Goal: Task Accomplishment & Management: Complete application form

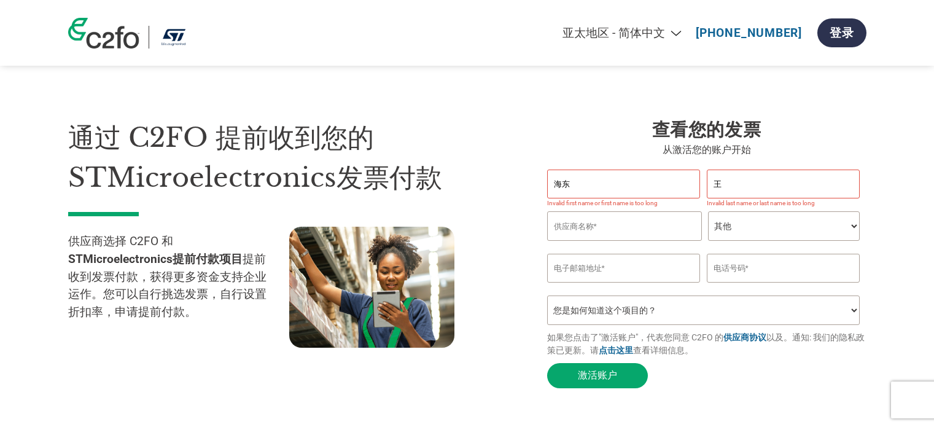
select select "zh-CN"
select select "OTHER"
select select "zh-CN"
click at [591, 190] on input "text" at bounding box center [623, 183] width 153 height 29
type input "海东"
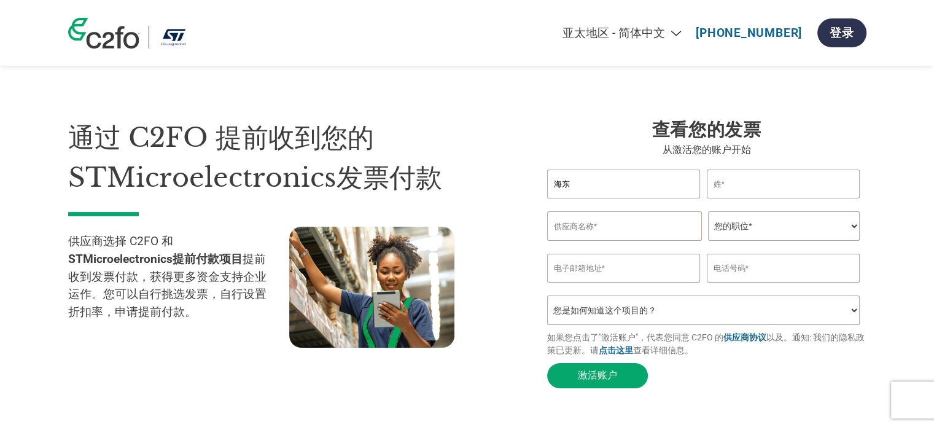
click at [791, 194] on input "text" at bounding box center [783, 183] width 153 height 29
click at [636, 185] on input "海东" at bounding box center [623, 183] width 153 height 29
click at [643, 313] on select "您是如何知道这个项目的？ 从我的客户处得知 收到了电子邮件 社交媒体 在线搜索 家人/朋友/熟人 在一次活动中 其他" at bounding box center [703, 309] width 313 height 29
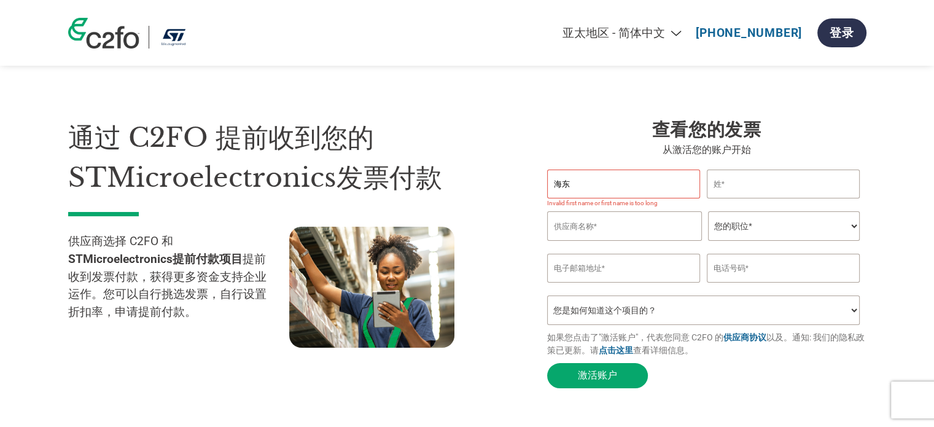
select select "Received a Letter"
click at [547, 303] on select "您是如何知道这个项目的？ 从我的客户处得知 收到了电子邮件 社交媒体 在线搜索 家人/朋友/熟人 在一次活动中 其他" at bounding box center [703, 309] width 313 height 29
click at [743, 279] on input "text" at bounding box center [783, 268] width 153 height 29
type input "15521227608"
click at [599, 264] on input "email" at bounding box center [623, 268] width 153 height 29
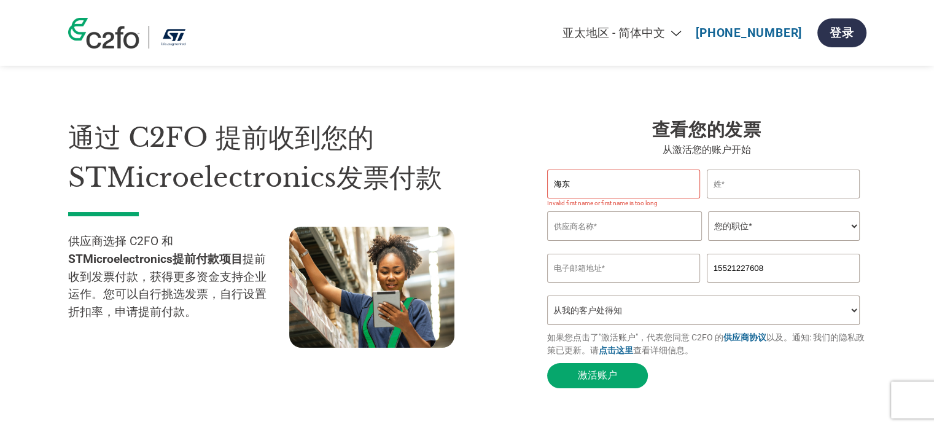
click at [619, 278] on input "email" at bounding box center [623, 268] width 153 height 29
type input "whd@skdbdt.com"
drag, startPoint x: 766, startPoint y: 220, endPoint x: 749, endPoint y: 240, distance: 26.2
click at [766, 220] on select "您的职位* 首席财务官 会计长 财务长 财务总监 信贷经理 首席执行官 总裁 企业主/创始人 会计人员 簿记人员 应收账款人员 办公室经理 其他" at bounding box center [784, 225] width 152 height 29
select select "OTHER"
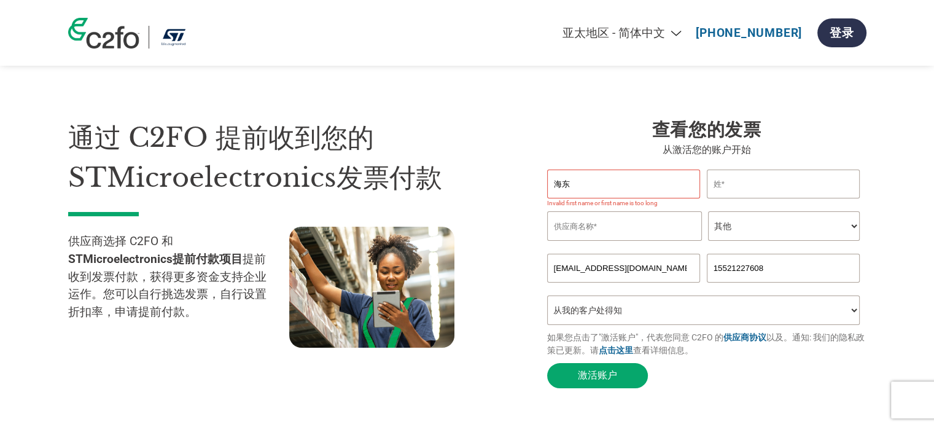
click at [708, 214] on select "您的职位* 首席财务官 会计长 财务长 财务总监 信贷经理 首席执行官 总裁 企业主/创始人 会计人员 簿记人员 应收账款人员 办公室经理 其他" at bounding box center [784, 225] width 152 height 29
click at [664, 232] on input "text" at bounding box center [624, 225] width 155 height 29
click at [637, 183] on input "海东" at bounding box center [623, 183] width 153 height 29
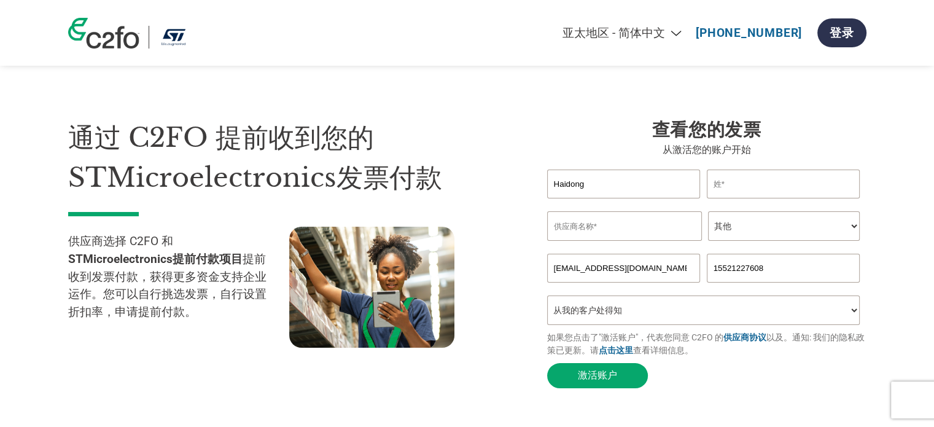
type input "Haidong"
type input "Wang"
click at [590, 227] on input "text" at bounding box center [624, 225] width 155 height 29
click at [602, 238] on input "text" at bounding box center [624, 225] width 155 height 29
click at [622, 235] on input "text" at bounding box center [624, 225] width 155 height 29
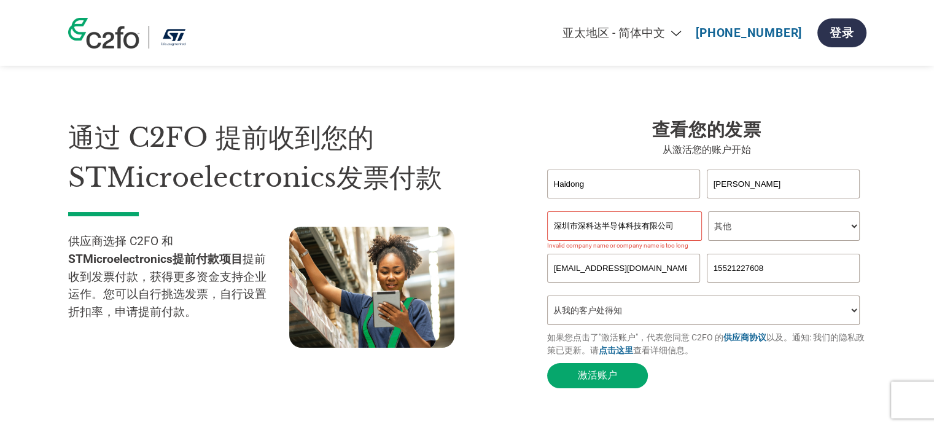
click at [501, 149] on h1 "通过 C2FO 提前收到您的STMicroelectronics发票付款" at bounding box center [289, 157] width 442 height 79
click at [665, 230] on input "深圳市深科达半导体科技有限公司" at bounding box center [624, 225] width 155 height 29
click at [688, 282] on input "whd@skdbdt.com" at bounding box center [623, 268] width 153 height 29
click at [680, 230] on input "深圳市深科达半导体科技有限公司" at bounding box center [624, 225] width 155 height 29
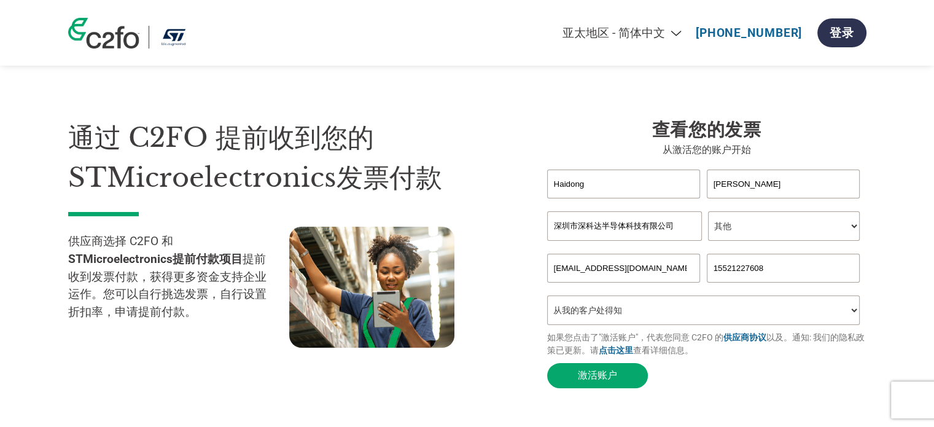
click at [680, 230] on input "深圳市深科达半导体科技有限公司" at bounding box center [624, 225] width 155 height 29
paste input "Shenzhen shenkeda Semiconductor Technology Co., Ltd"
click at [537, 142] on div "查看您的发票 从激活您的账户开始 Haidong Wang Invalid first name or first name is too long Inva…" at bounding box center [698, 256] width 338 height 276
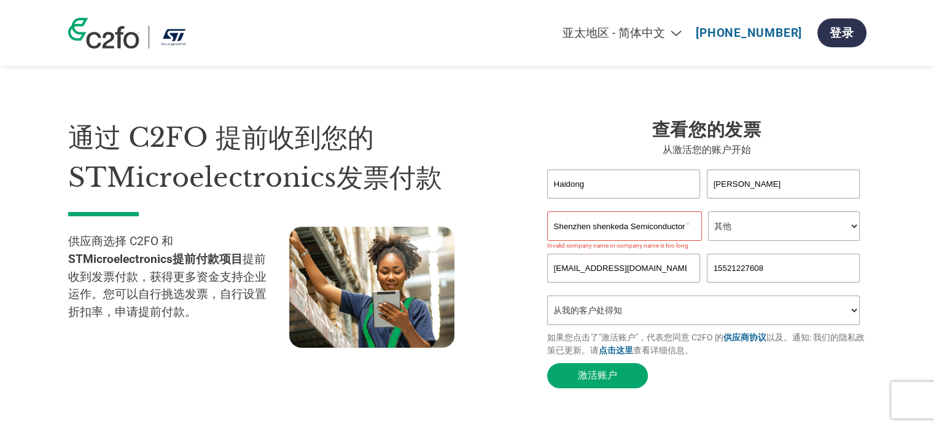
click at [616, 228] on input "Shenzhen shenkeda Semiconductor Technology Co., Ltd" at bounding box center [624, 225] width 155 height 29
click at [654, 228] on input "Shenzhen shenkeda Semiconductor Technology Co., Ltd" at bounding box center [624, 225] width 155 height 29
click at [557, 107] on div "通过 C2FO 提前收到您的STMicroelectronics发票付款 供应商选择 C2FO 和 STMicroelectronics提前付款项目 提前收到…" at bounding box center [467, 231] width 798 height 325
drag, startPoint x: 614, startPoint y: 220, endPoint x: 530, endPoint y: 223, distance: 83.5
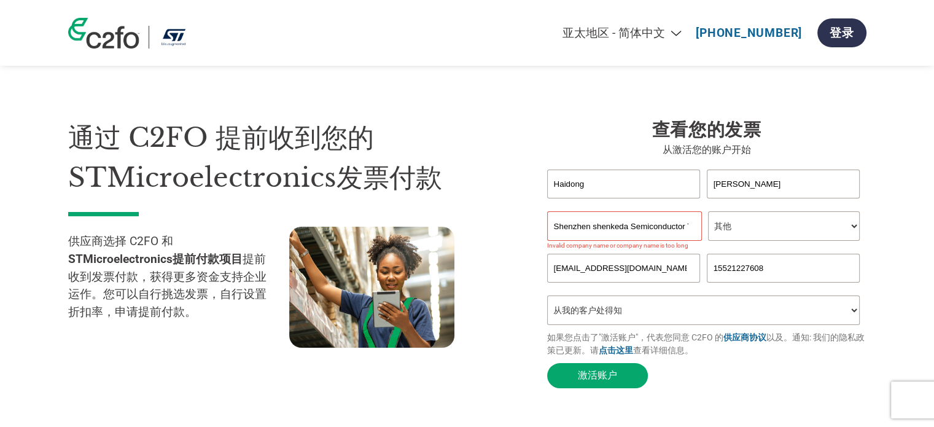
click at [530, 223] on div "查看您的发票 从激活您的账户开始 Haidong Wang Invalid first name or first name is too long Inva…" at bounding box center [698, 256] width 338 height 276
click at [624, 222] on input "Shenzhen shenkeda Semiconductor Technology Co., Ltd" at bounding box center [624, 225] width 155 height 29
click at [790, 308] on select "您是如何知道这个项目的？ 从我的客户处得知 收到了电子邮件 社交媒体 在线搜索 家人/朋友/熟人 在一次活动中 其他" at bounding box center [703, 309] width 313 height 29
click at [547, 303] on select "您是如何知道这个项目的？ 从我的客户处得知 收到了电子邮件 社交媒体 在线搜索 家人/朋友/熟人 在一次活动中 其他" at bounding box center [703, 309] width 313 height 29
click at [613, 382] on button "激活账户" at bounding box center [597, 375] width 101 height 25
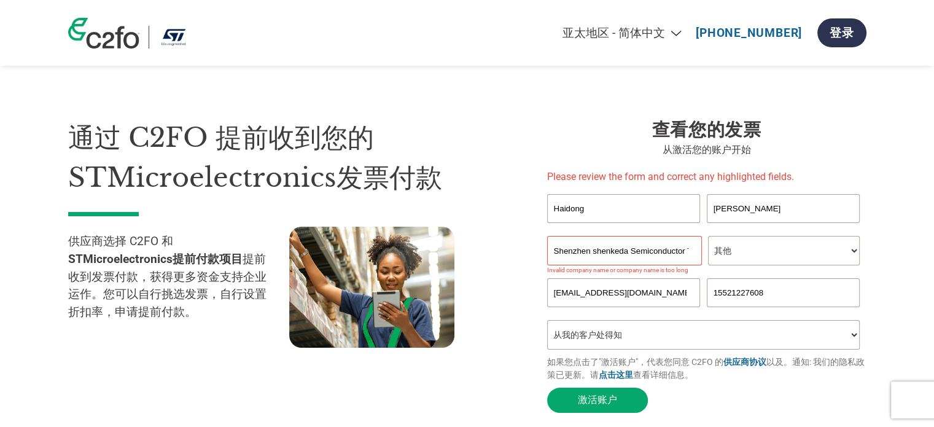
click at [661, 255] on input "Shenzhen shenkeda Semiconductor Technology Co., Ltd" at bounding box center [624, 250] width 155 height 29
drag, startPoint x: 646, startPoint y: 249, endPoint x: 718, endPoint y: 255, distance: 72.0
click at [718, 255] on div "Shenzhen shenkeda Semiconductor Technology Co., Ltd 您的职位* 首席财务官 会计长 财务长 财务总监 信贷…" at bounding box center [706, 250] width 319 height 29
click at [670, 250] on input "Shenzhen shenkeda Semiconductor Technology Co., Ltd" at bounding box center [624, 250] width 155 height 29
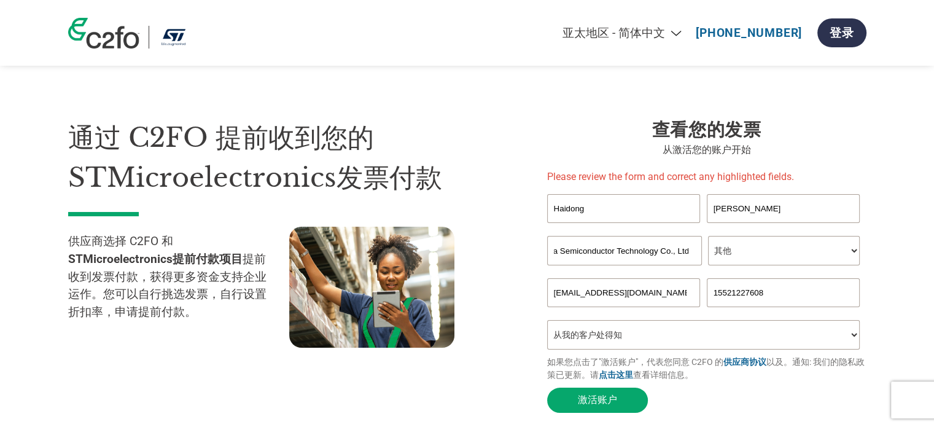
click at [661, 250] on input "Shenzhen shenkeda Semiconductor Technology Co., Ltd" at bounding box center [624, 250] width 155 height 29
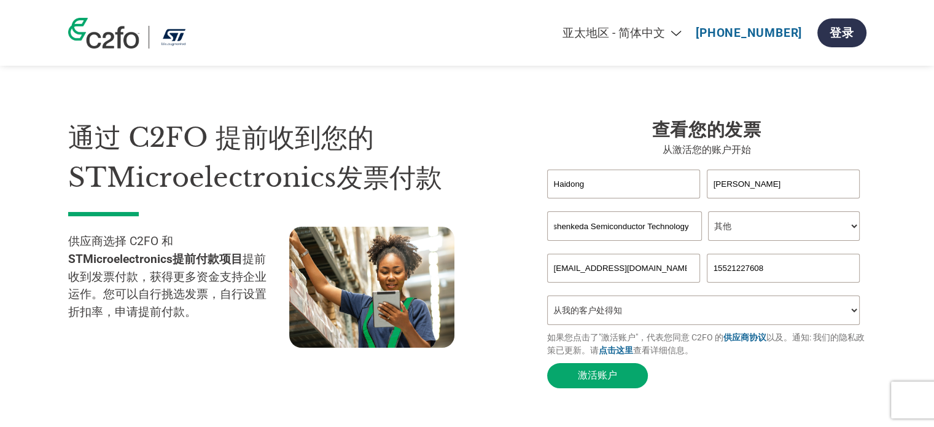
scroll to position [0, 39]
type input "Shenzhen shenkeda Semiconductor Technology"
click at [592, 139] on h3 "查看您的发票" at bounding box center [706, 130] width 319 height 25
click at [857, 129] on h3 "查看您的发票" at bounding box center [706, 130] width 319 height 25
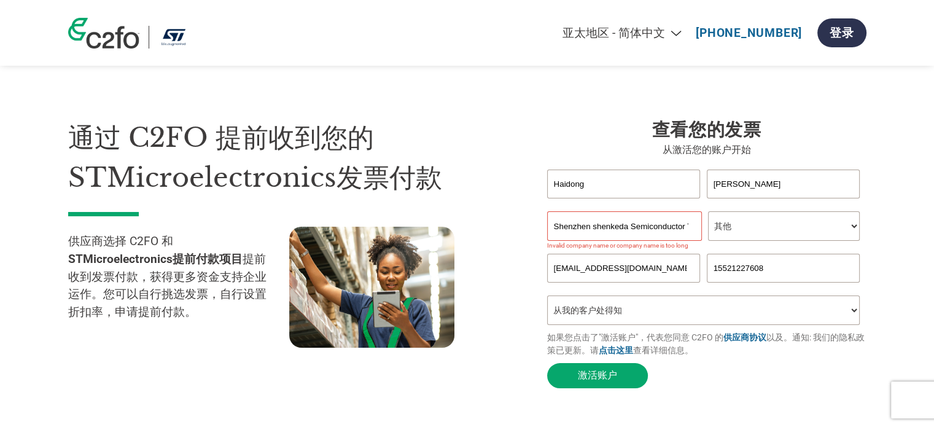
drag, startPoint x: 642, startPoint y: 239, endPoint x: 642, endPoint y: 232, distance: 7.4
click at [642, 239] on input "Shenzhen shenkeda Semiconductor Technology" at bounding box center [624, 225] width 155 height 29
click at [642, 231] on input "Shenzhen shenkeda Semiconductor Technology" at bounding box center [624, 225] width 155 height 29
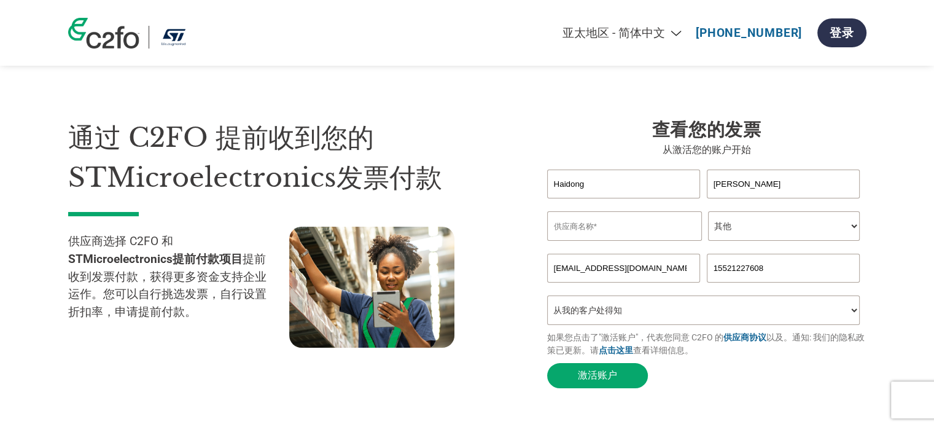
click at [337, 133] on h1 "通过 C2FO 提前收到您的STMicroelectronics发票付款" at bounding box center [289, 157] width 442 height 79
click at [651, 244] on div "Invalid company name or company name is too long" at bounding box center [706, 247] width 319 height 13
click at [650, 236] on input "text" at bounding box center [624, 225] width 155 height 29
click at [597, 229] on input "text" at bounding box center [624, 225] width 155 height 29
paste input "深圳市深科达智能装备股份有限公司"
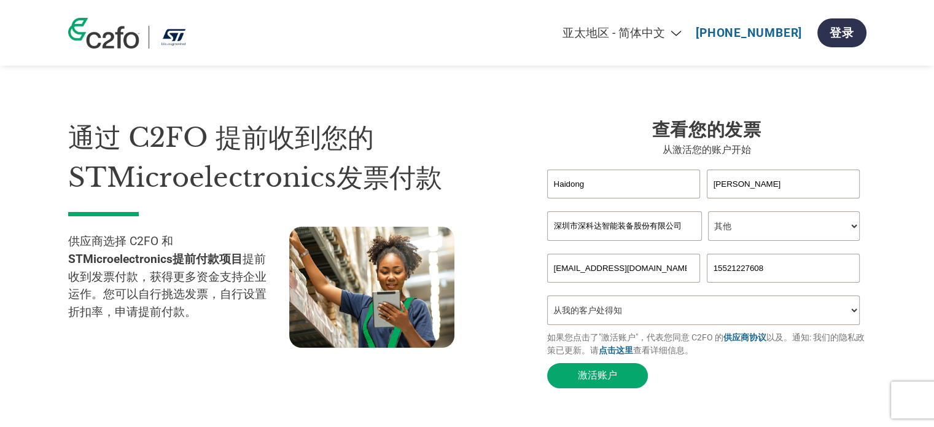
click at [535, 239] on div "查看您的发票 从激活您的账户开始 Haidong Wang Invalid first name or first name is too long Inva…" at bounding box center [698, 256] width 338 height 276
click at [648, 236] on input "深圳市深科达智能装备股份有限公司" at bounding box center [624, 225] width 155 height 29
paste input "Shenzhen S-king Intelligent Equipment Co., Ltd."
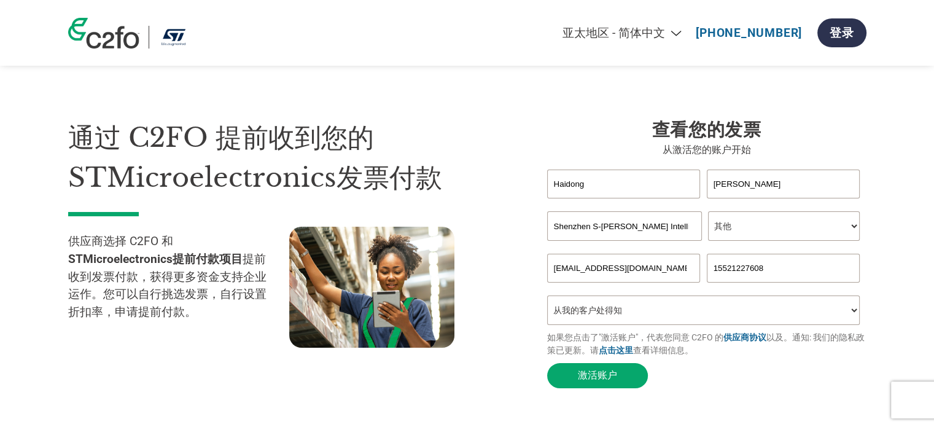
scroll to position [0, 39]
click at [560, 231] on input "Shenzhen S-king Intelligent Equipment Co., Ltd." at bounding box center [624, 225] width 155 height 29
click at [533, 285] on div "查看您的发票 从激活您的账户开始 Haidong Wang Invalid first name or first name is too long Inva…" at bounding box center [698, 256] width 338 height 276
drag, startPoint x: 653, startPoint y: 228, endPoint x: 743, endPoint y: 228, distance: 90.9
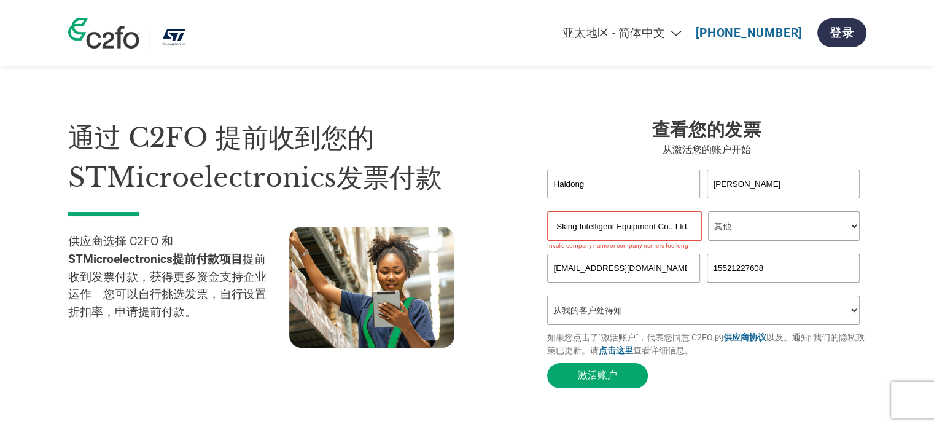
click at [743, 228] on div "Shenzhen Sking Intelligent Equipment Co., Ltd. 您的职位* 首席财务官 会计长 财务长 财务总监 信贷经理 首席…" at bounding box center [706, 225] width 319 height 29
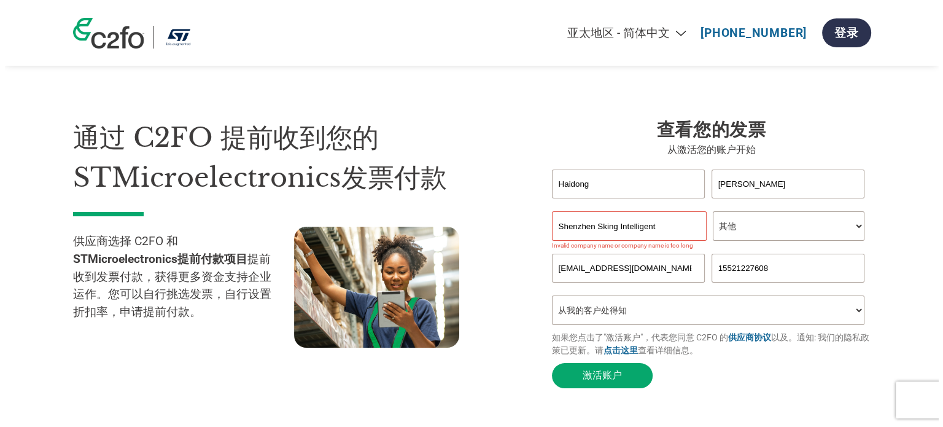
scroll to position [0, 0]
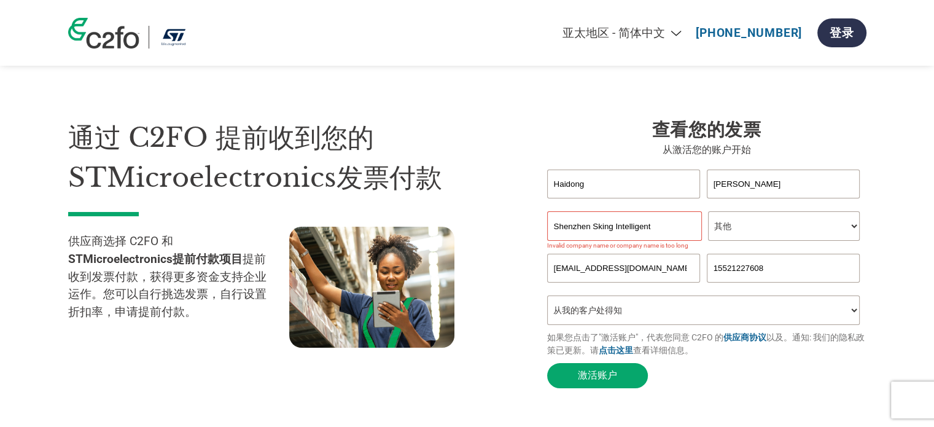
type input "Shenzhen Sking Intelligent"
click at [503, 217] on div "通过 C2FO 提前收到您的STMicroelectronics发票付款 供应商选择 C2FO 和 STMicroelectronics提前付款项目 提前收到…" at bounding box center [298, 256] width 460 height 276
click at [675, 232] on input "Shenzhen Sking Intelligent" at bounding box center [624, 225] width 155 height 29
click at [601, 128] on h3 "查看您的发票" at bounding box center [706, 130] width 319 height 25
click at [624, 388] on button "激活账户" at bounding box center [597, 375] width 101 height 25
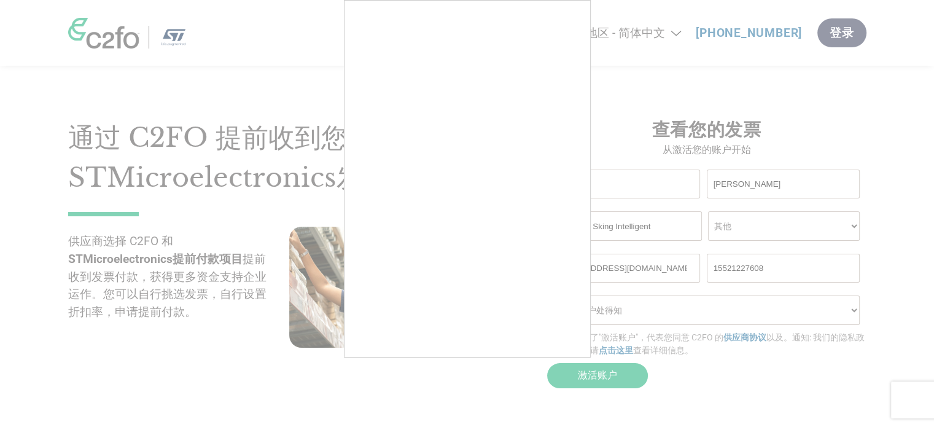
click at [586, 382] on div at bounding box center [467, 213] width 934 height 427
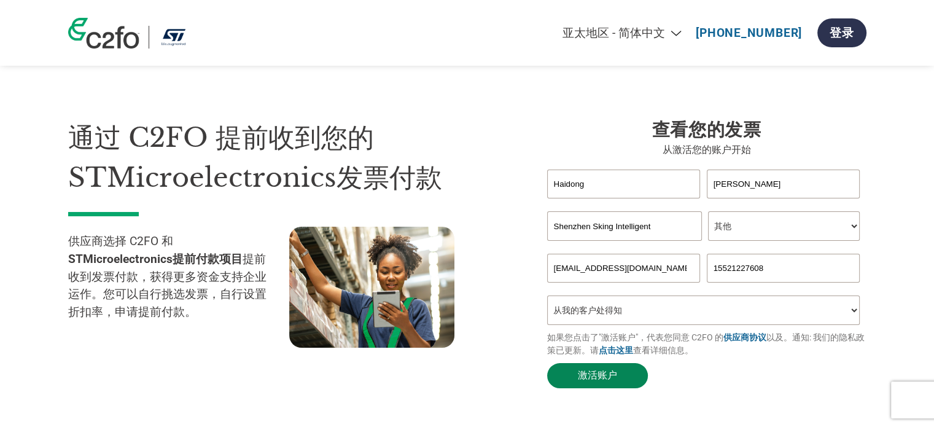
click at [581, 376] on button "激活账户" at bounding box center [597, 375] width 101 height 25
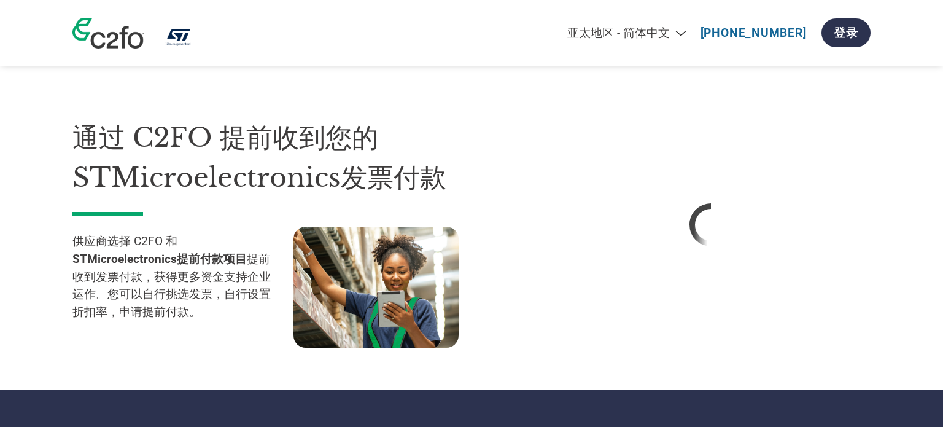
select select "zh-CN"
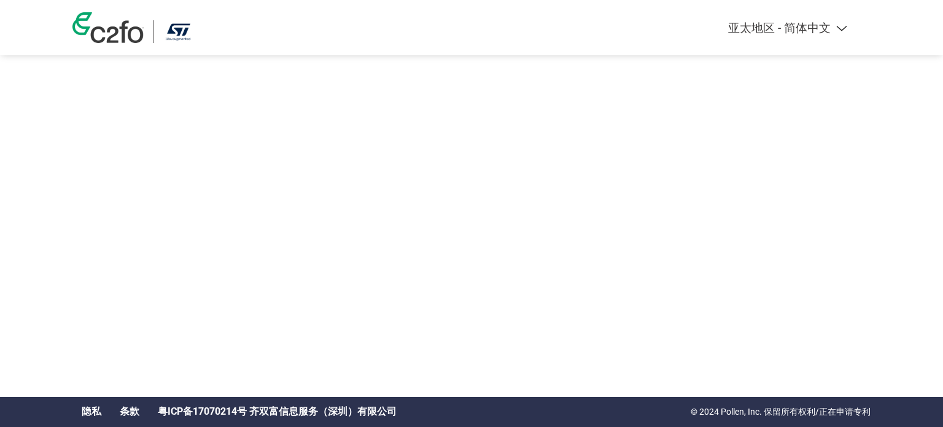
select select "zh-CN"
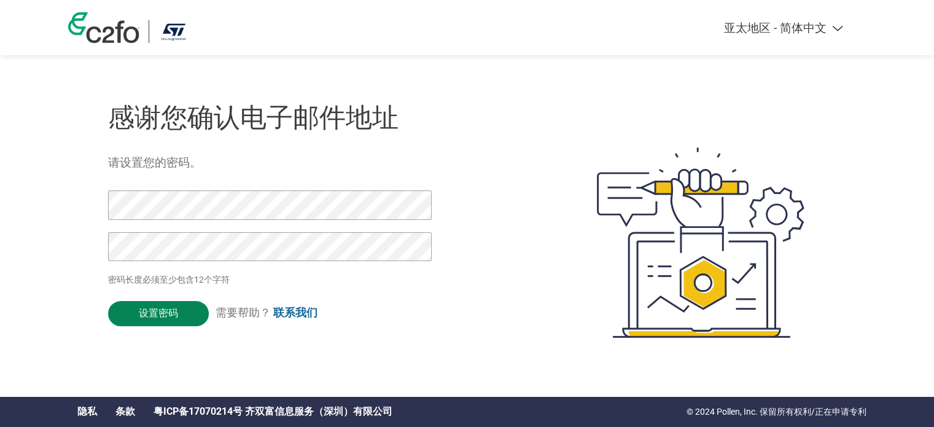
click at [130, 318] on input "设置密码" at bounding box center [158, 313] width 101 height 25
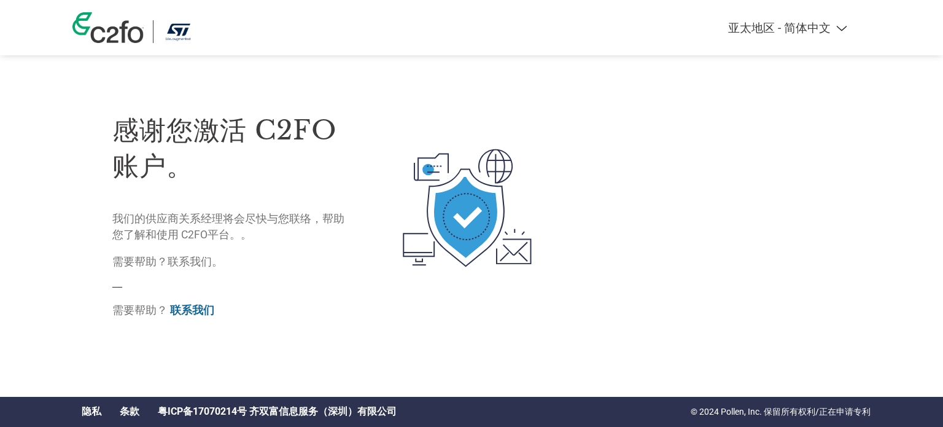
click at [305, 56] on div "感谢您激活 C2FO 账户。 我们的供应商关系经理将会尽快与您联络，帮助您了解和使用 C2FO平台。。 需要帮助？联系我们。 — 需要帮助？ 联系我们" at bounding box center [471, 158] width 798 height 317
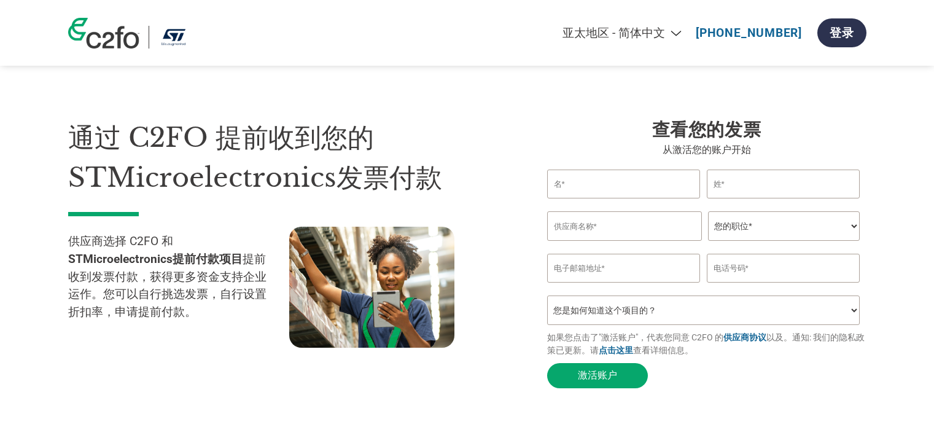
select select "zh-CN"
click at [638, 179] on input "text" at bounding box center [623, 183] width 153 height 29
type input "Haidong"
click at [743, 196] on input "text" at bounding box center [783, 183] width 153 height 29
type input "Wang"
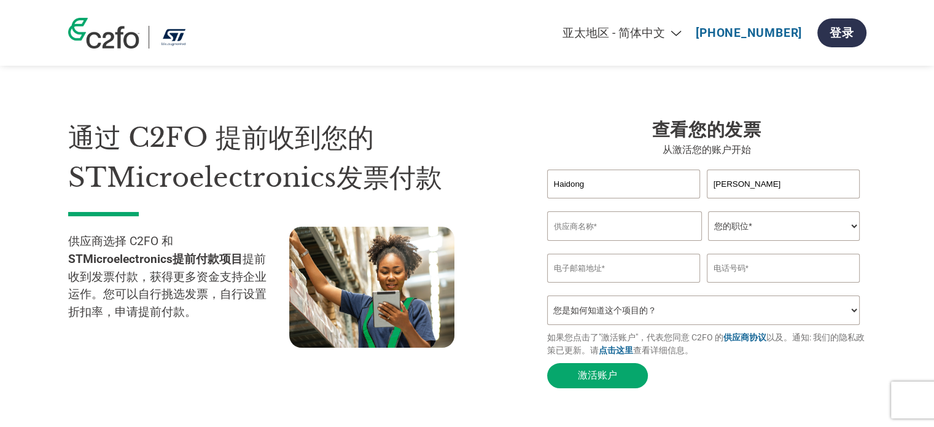
click at [781, 238] on select "您的职位* 首席财务官 会计长 财务长 财务总监 信贷经理 首席执行官 总裁 企业主/创始人 会计人员 簿记人员 应收账款人员 办公室经理 其他" at bounding box center [784, 225] width 152 height 29
select select "OTHER"
click at [708, 214] on select "您的职位* 首席财务官 会计长 财务长 财务总监 信贷经理 首席执行官 总裁 企业主/创始人 会计人员 簿记人员 应收账款人员 办公室经理 其他" at bounding box center [784, 225] width 152 height 29
click at [750, 272] on input "text" at bounding box center [783, 268] width 153 height 29
type input "15521227608"
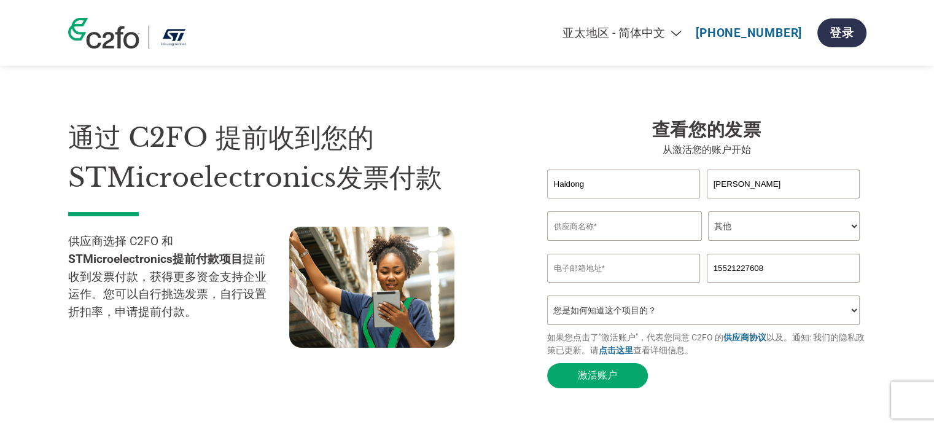
click at [637, 278] on input "email" at bounding box center [623, 268] width 153 height 29
type input "whd@skdbdt.com"
click at [638, 317] on select "您是如何知道这个项目的？ 从我的客户处得知 收到了电子邮件 社交媒体 在线搜索 家人/朋友/熟人 在一次活动中 其他" at bounding box center [703, 309] width 313 height 29
select select "Received a Letter"
click at [547, 303] on select "您是如何知道这个项目的？ 从我的客户处得知 收到了电子邮件 社交媒体 在线搜索 家人/朋友/熟人 在一次活动中 其他" at bounding box center [703, 309] width 313 height 29
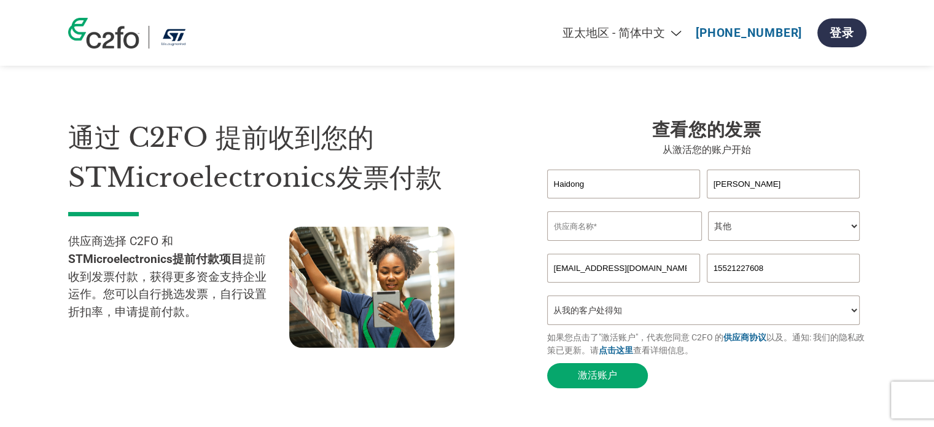
click at [595, 228] on input "text" at bounding box center [624, 225] width 155 height 29
click at [502, 206] on div "通过 C2FO 提前收到您的STMicroelectronics发票付款 供应商选择 C2FO 和 STMicroelectronics提前付款项目 提前收到…" at bounding box center [298, 256] width 460 height 276
click at [177, 154] on h1 "通过 C2FO 提前收到您的STMicroelectronics发票付款" at bounding box center [289, 157] width 442 height 79
click at [609, 236] on input "text" at bounding box center [624, 225] width 155 height 29
paste input "Shenzhen shenkeda Semiconductor Technology"
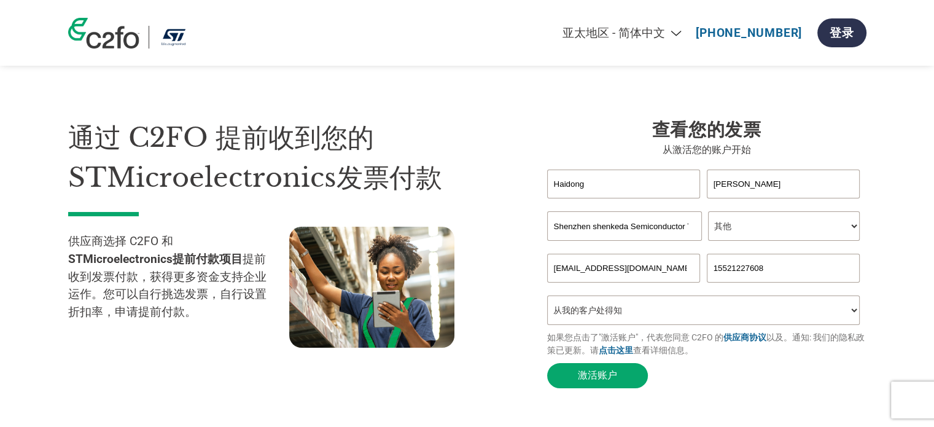
scroll to position [0, 39]
click at [504, 228] on div at bounding box center [399, 288] width 221 height 123
click at [656, 227] on input "Shenzhen shenkeda Semiconductor Technology" at bounding box center [624, 225] width 155 height 29
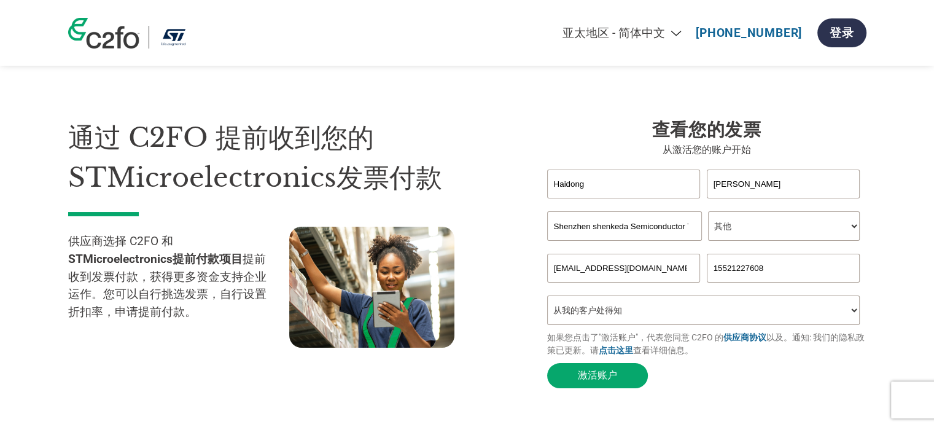
click at [649, 227] on input "Shenzhen shenkeda Semiconductor Technology" at bounding box center [624, 225] width 155 height 29
drag, startPoint x: 643, startPoint y: 230, endPoint x: 705, endPoint y: 232, distance: 62.0
click at [705, 232] on div "Shenzhen shenkeda Semiconductor Technology 您的职位* 首席财务官 会计长 财务长 财务总监 信贷经理 首席执行官 …" at bounding box center [706, 225] width 319 height 29
click at [661, 232] on input "Shenzhen shenkeda Semiconductor Technology" at bounding box center [624, 225] width 155 height 29
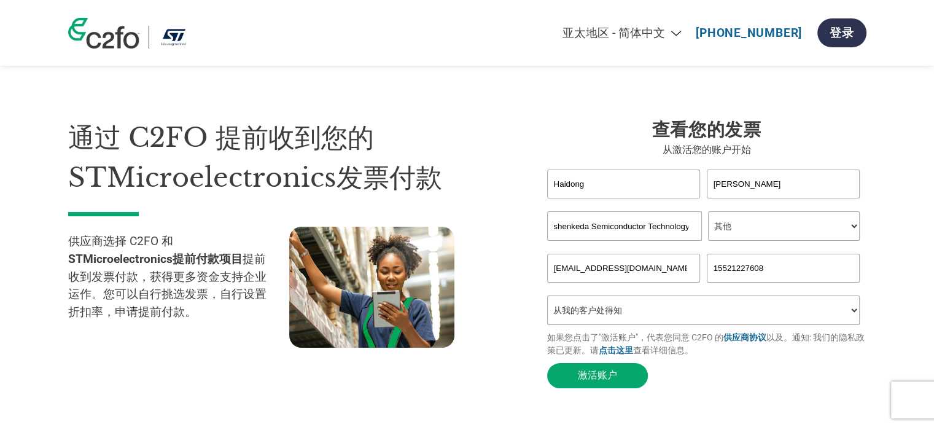
drag, startPoint x: 645, startPoint y: 230, endPoint x: 751, endPoint y: 235, distance: 106.3
click at [728, 233] on div "Shenzhen shenkeda Semiconductor Technology 您的职位* 首席财务官 会计长 财务长 财务总监 信贷经理 首席执行官 …" at bounding box center [706, 225] width 319 height 29
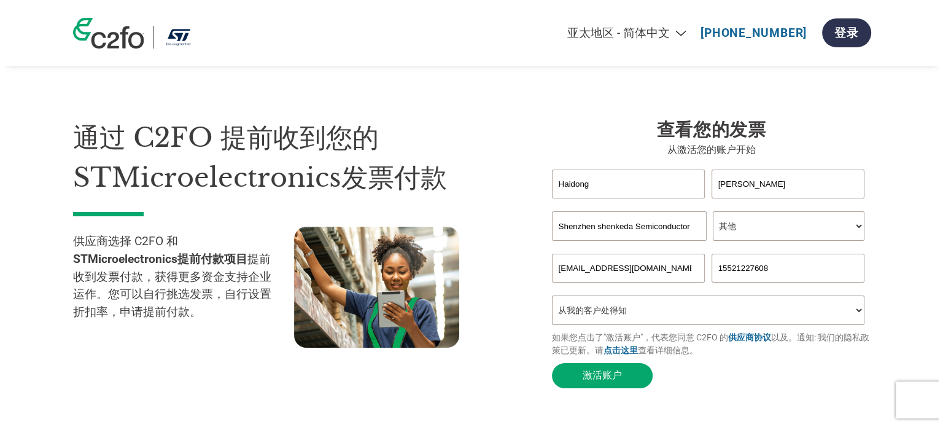
scroll to position [0, 0]
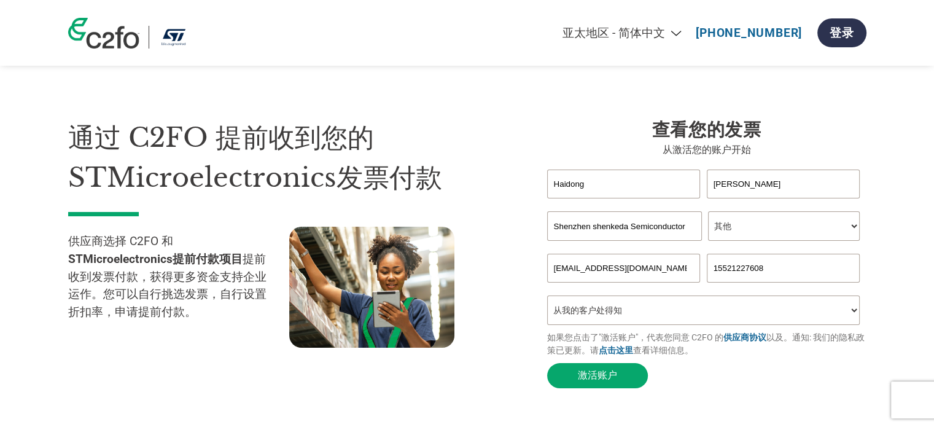
type input "Shenzhen shenkeda Semiconductor"
click at [521, 104] on div "通过 C2FO 提前收到您的STMicroelectronics发票付款 供应商选择 C2FO 和 STMicroelectronics提前付款项目 提前收到…" at bounding box center [467, 231] width 798 height 325
click at [611, 382] on button "激活账户" at bounding box center [597, 375] width 101 height 25
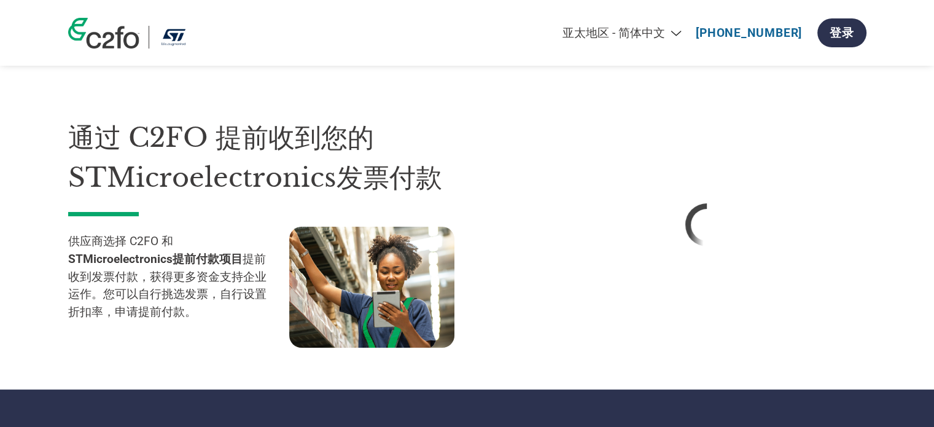
select select "zh-CN"
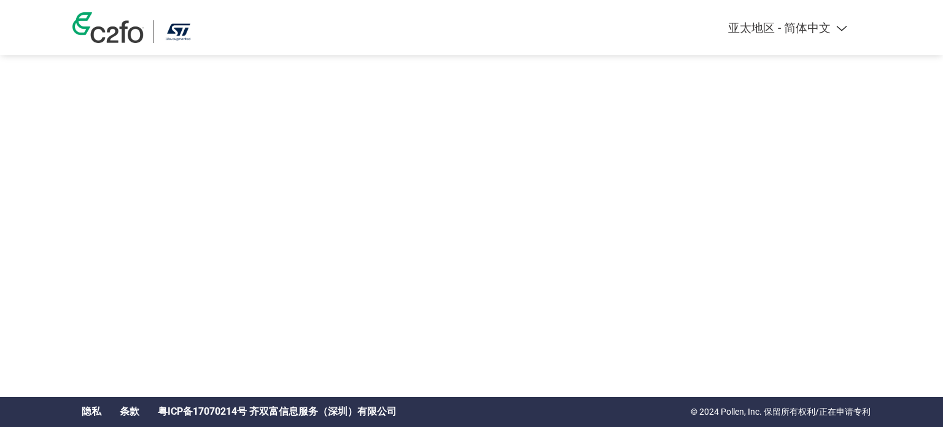
select select "zh-CN"
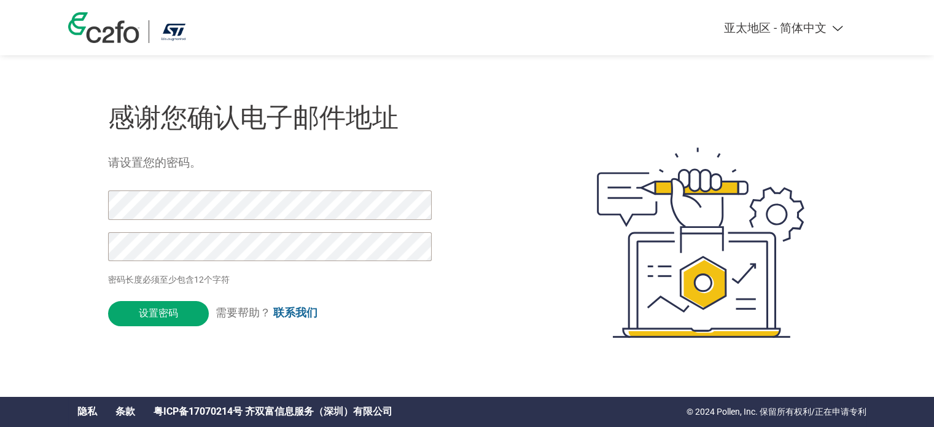
drag, startPoint x: 58, startPoint y: 322, endPoint x: 106, endPoint y: 328, distance: 48.4
click at [58, 322] on div "Americas - English Américas - Español [GEOGRAPHIC_DATA] - Português Amériques -…" at bounding box center [467, 193] width 934 height 387
click at [164, 316] on input "设置密码" at bounding box center [158, 313] width 101 height 25
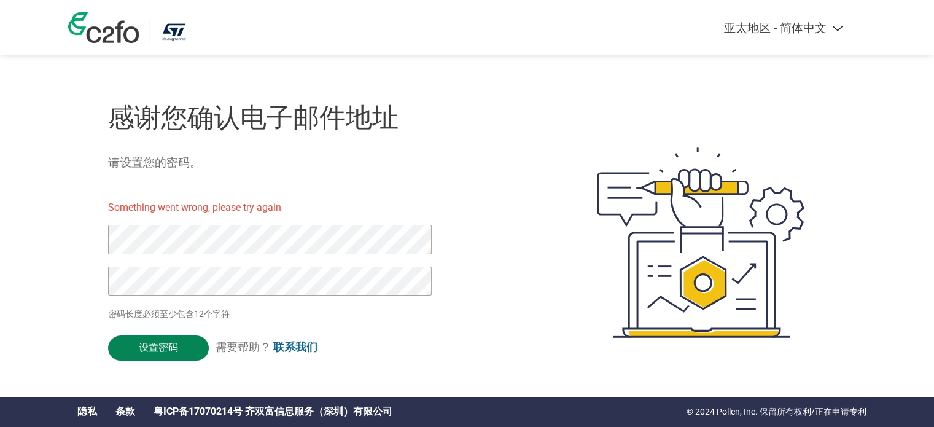
click at [128, 353] on input "设置密码" at bounding box center [158, 347] width 101 height 25
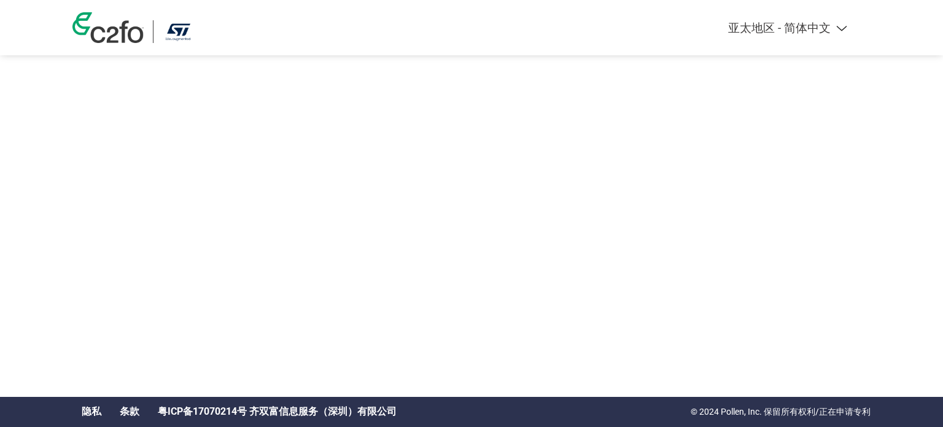
select select "zh-CN"
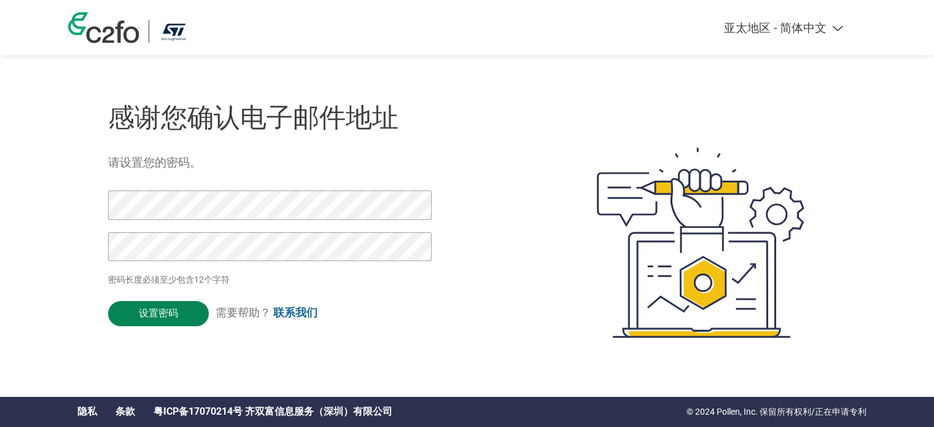
click at [143, 304] on input "设置密码" at bounding box center [158, 313] width 101 height 25
